Goal: Find specific page/section: Find specific page/section

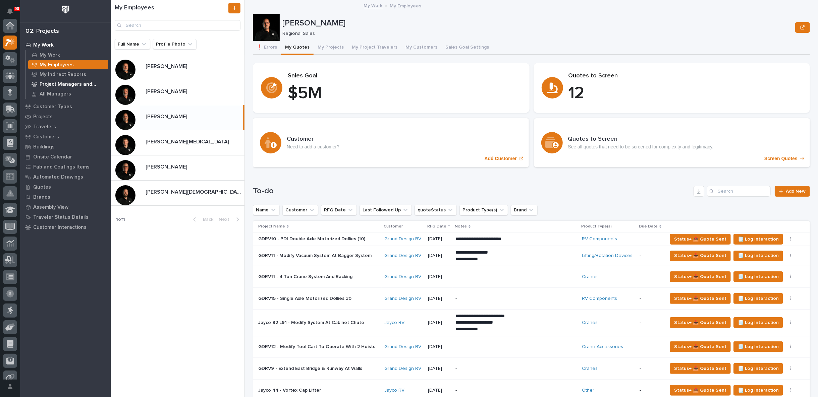
scroll to position [18, 0]
click at [49, 135] on p "Customers" at bounding box center [46, 137] width 26 height 6
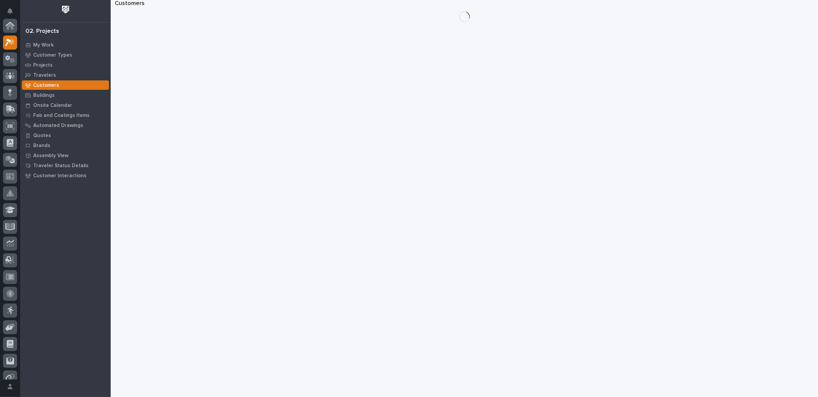
scroll to position [17, 0]
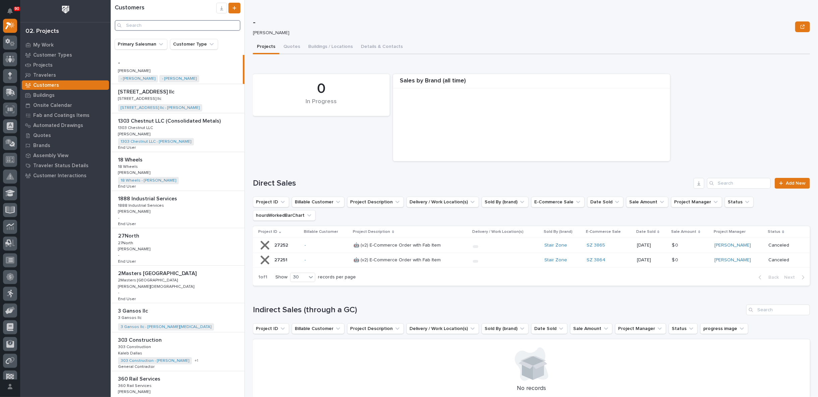
paste input "[PERSON_NAME] Precision"
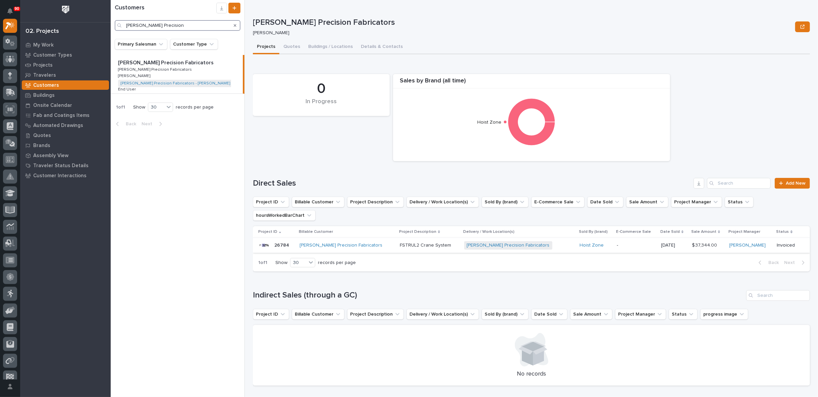
type input "[PERSON_NAME] Precision"
click at [533, 241] on div "[PERSON_NAME] Precision Fabricators + 0" at bounding box center [519, 245] width 110 height 8
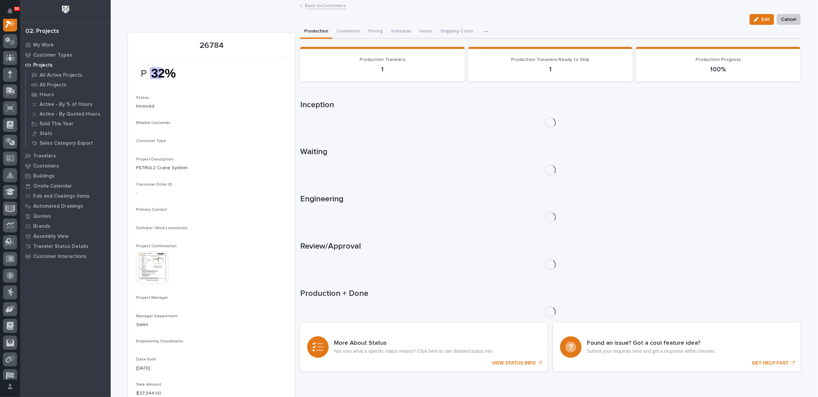
scroll to position [17, 0]
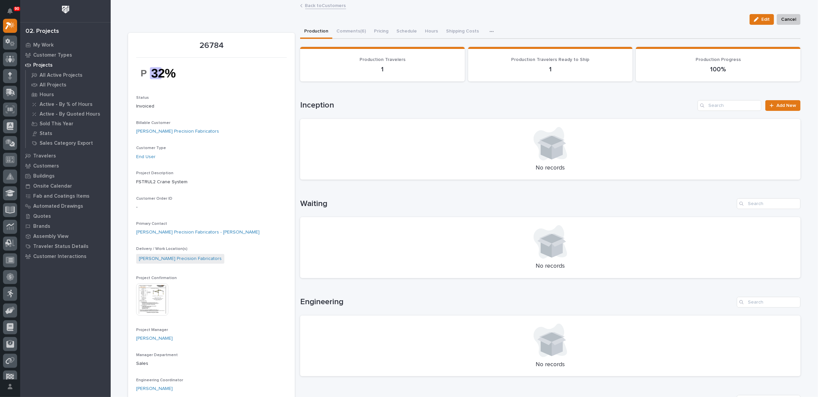
click at [158, 297] on img at bounding box center [152, 300] width 32 height 32
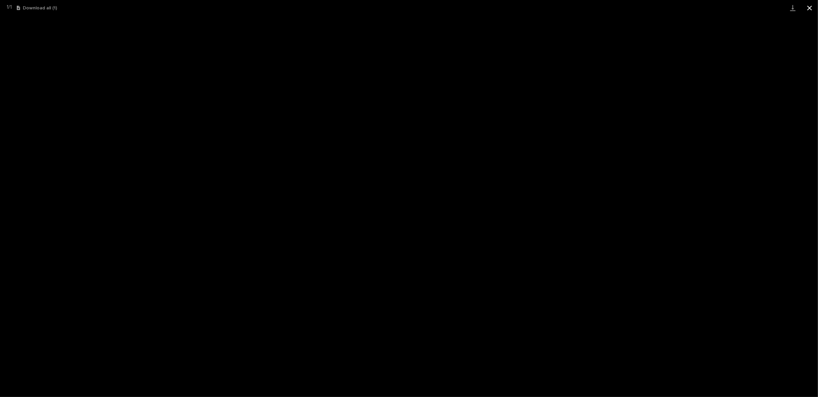
click at [809, 6] on button "Close gallery" at bounding box center [809, 8] width 17 height 16
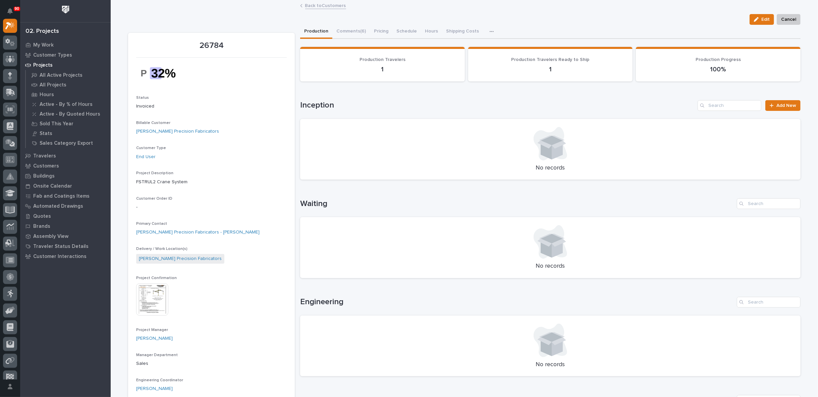
click at [322, 6] on link "Back to Customers" at bounding box center [325, 5] width 41 height 8
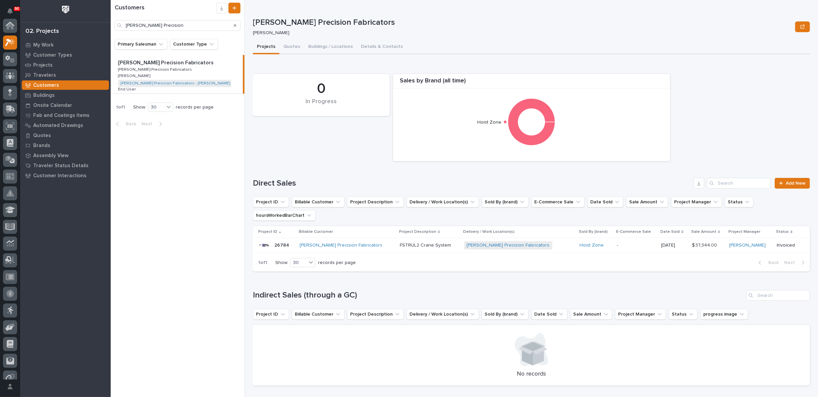
scroll to position [18, 0]
click at [234, 23] on icon "Search" at bounding box center [235, 25] width 3 height 4
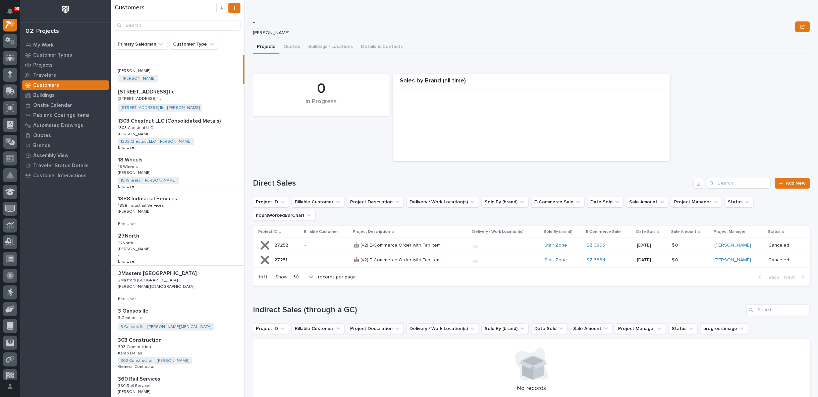
scroll to position [17, 0]
click at [42, 44] on p "My Work" at bounding box center [43, 45] width 20 height 6
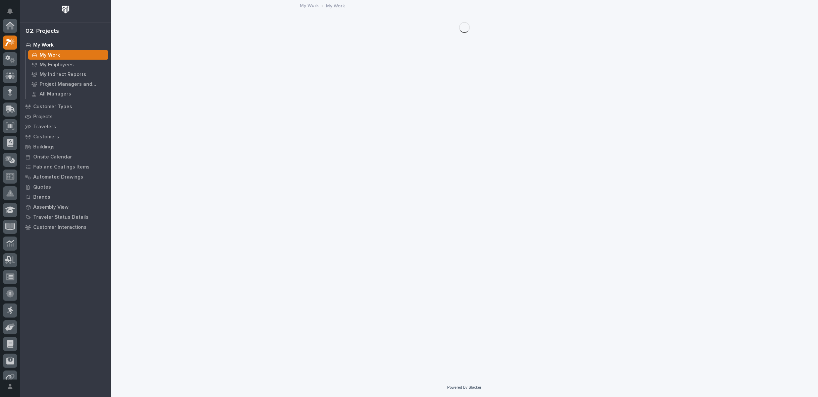
scroll to position [17, 0]
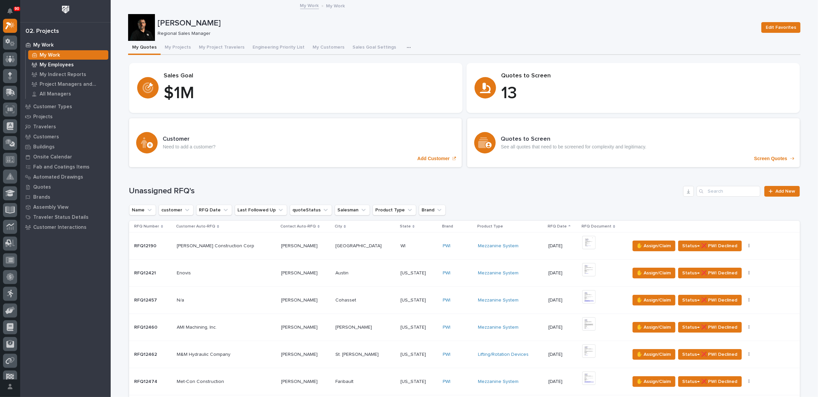
click at [67, 65] on p "My Employees" at bounding box center [57, 65] width 34 height 6
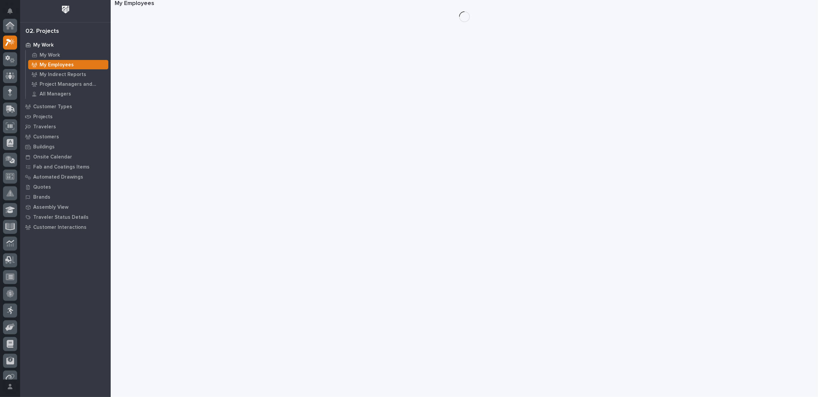
scroll to position [17, 0]
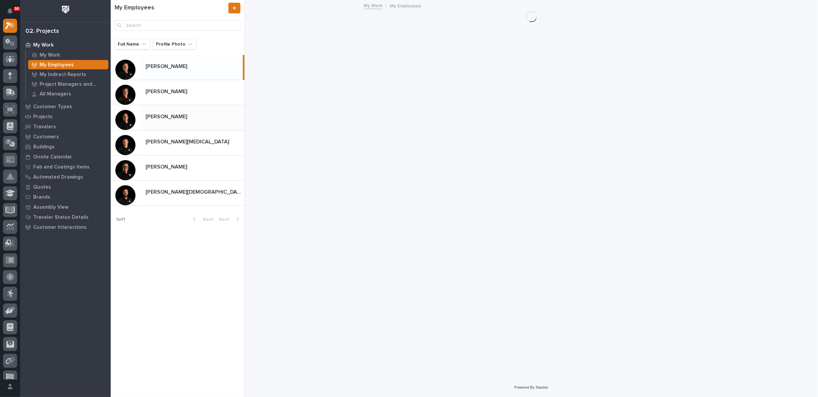
click at [175, 116] on p at bounding box center [194, 117] width 96 height 6
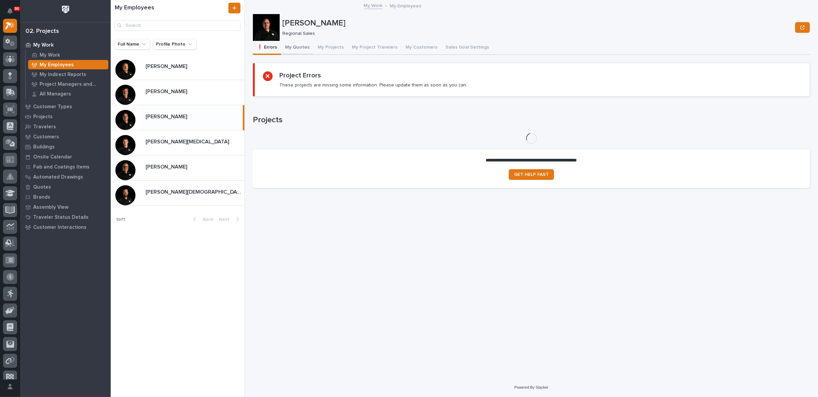
click at [296, 47] on button "My Quotes" at bounding box center [297, 48] width 33 height 14
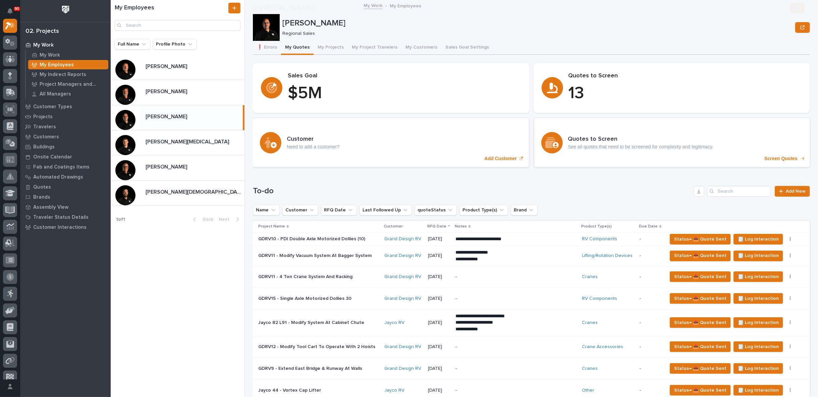
scroll to position [223, 0]
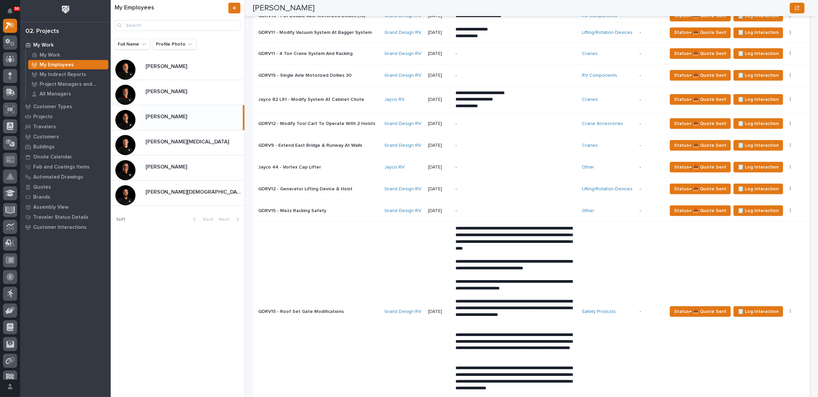
click at [352, 165] on p at bounding box center [316, 168] width 117 height 6
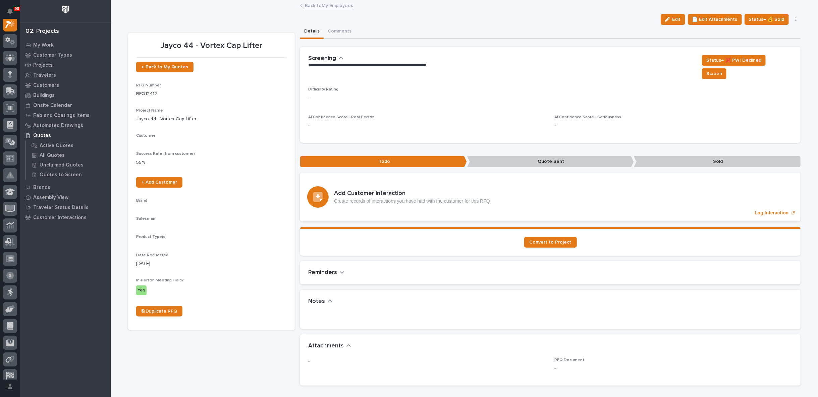
scroll to position [17, 0]
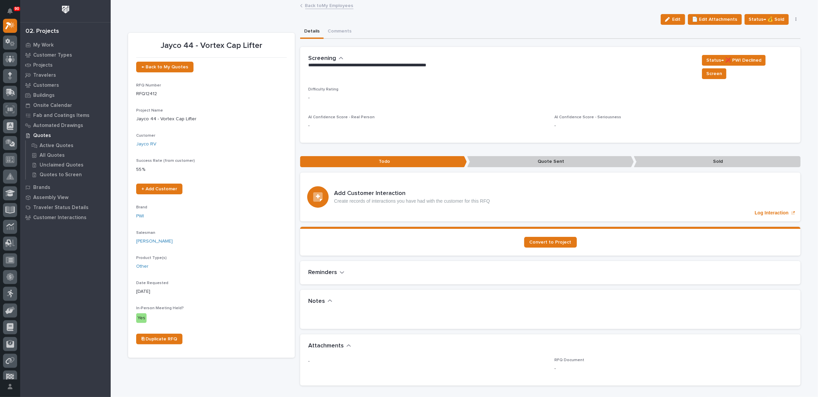
click at [318, 6] on link "Back to My Employees" at bounding box center [329, 5] width 48 height 8
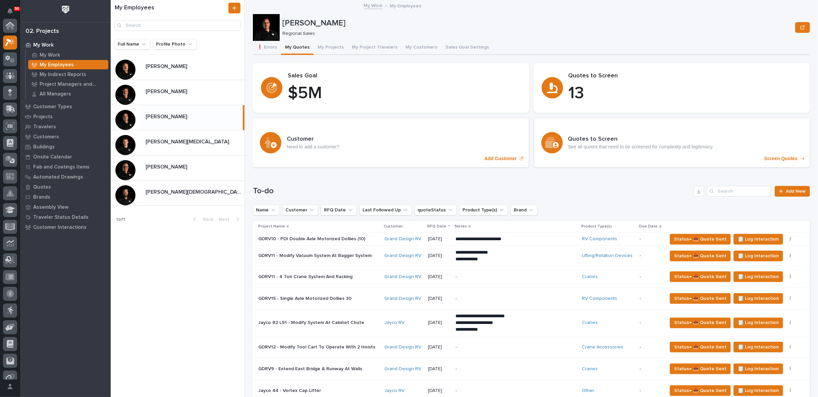
scroll to position [18, 0]
